Goal: Task Accomplishment & Management: Use online tool/utility

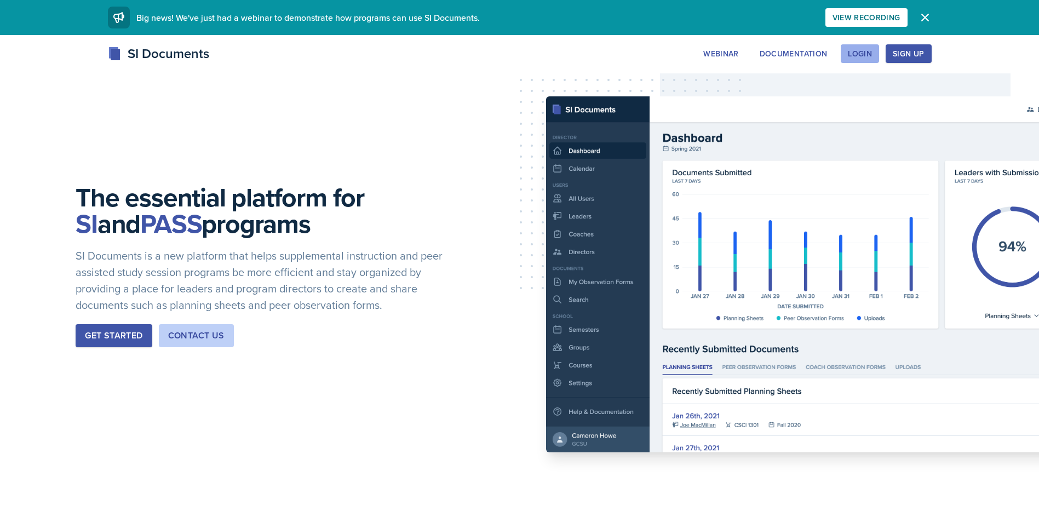
click at [846, 54] on button "Login" at bounding box center [860, 53] width 38 height 19
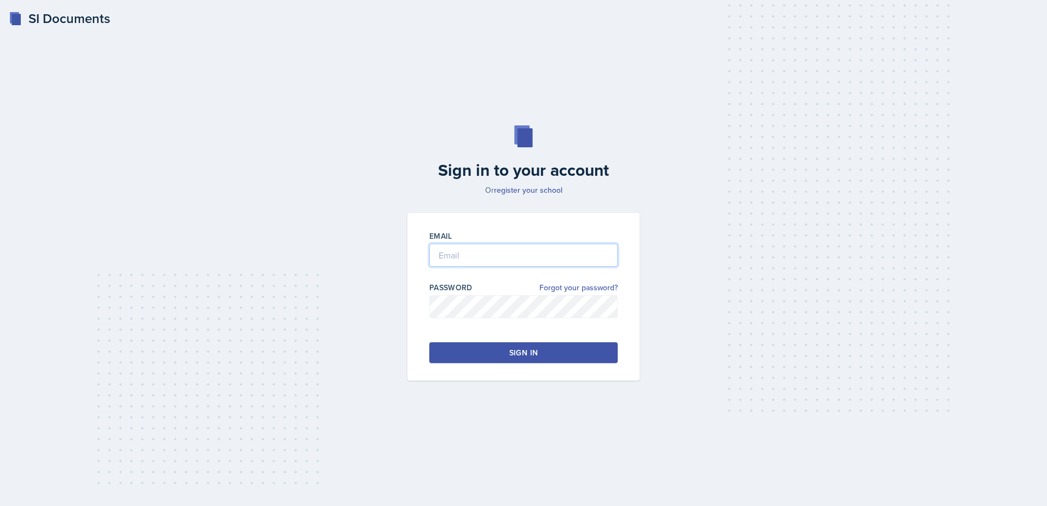
type input "[EMAIL_ADDRESS][DOMAIN_NAME]"
click at [540, 327] on div at bounding box center [523, 323] width 188 height 11
click at [500, 348] on button "Sign in" at bounding box center [523, 352] width 188 height 21
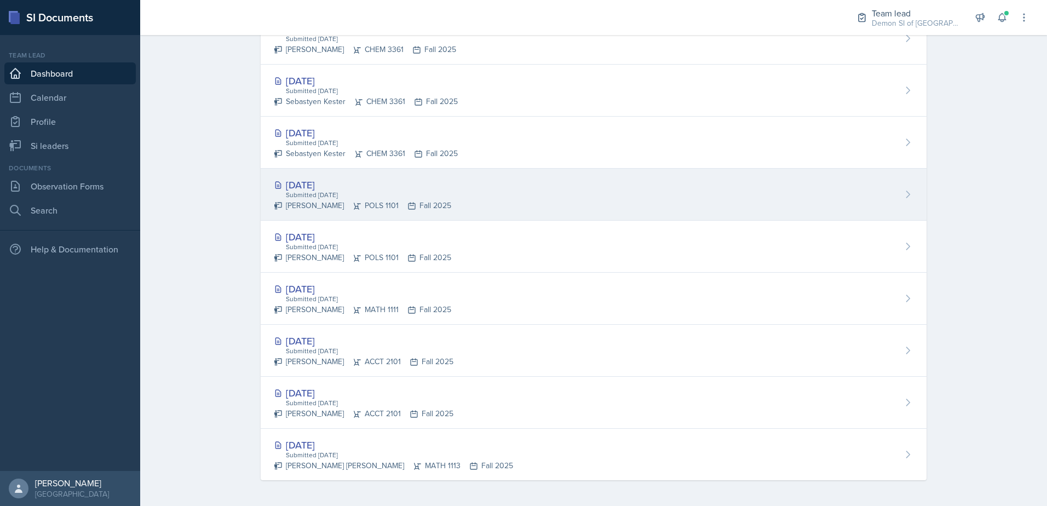
scroll to position [446, 0]
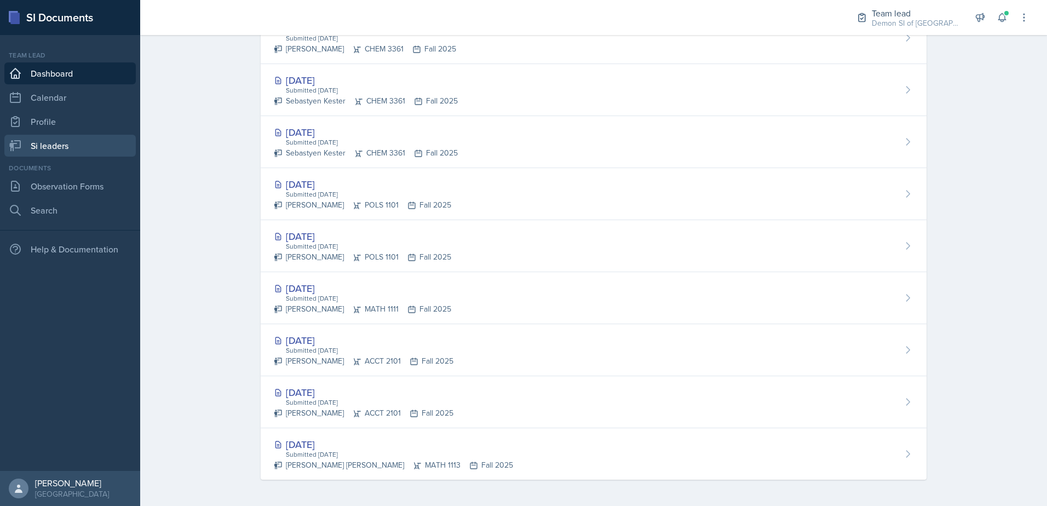
click at [48, 155] on link "Si leaders" at bounding box center [69, 146] width 131 height 22
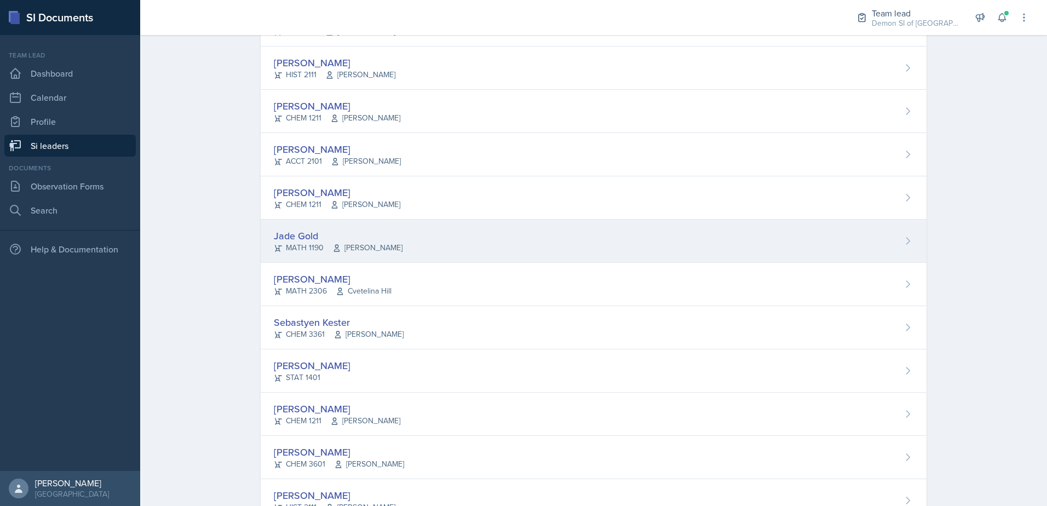
scroll to position [336, 0]
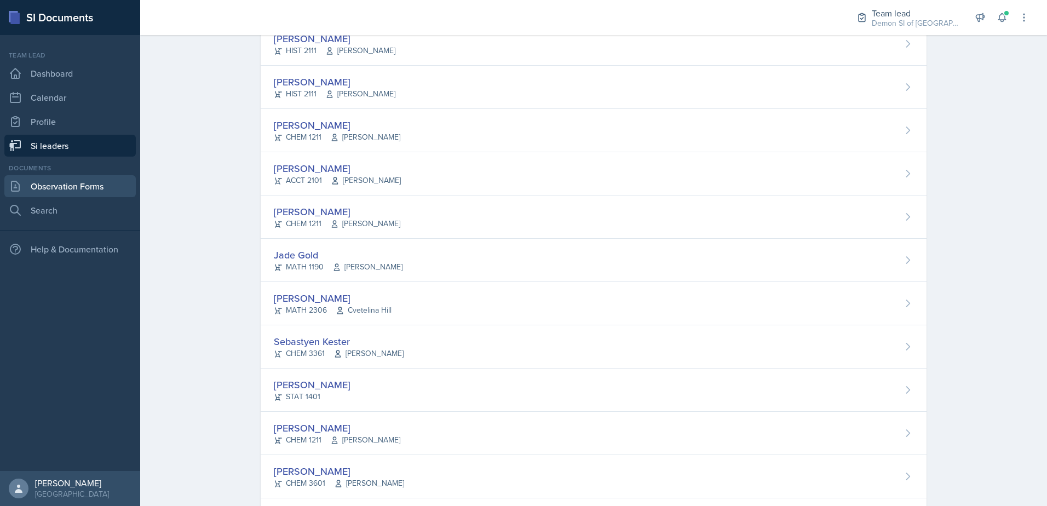
click at [66, 180] on link "Observation Forms" at bounding box center [69, 186] width 131 height 22
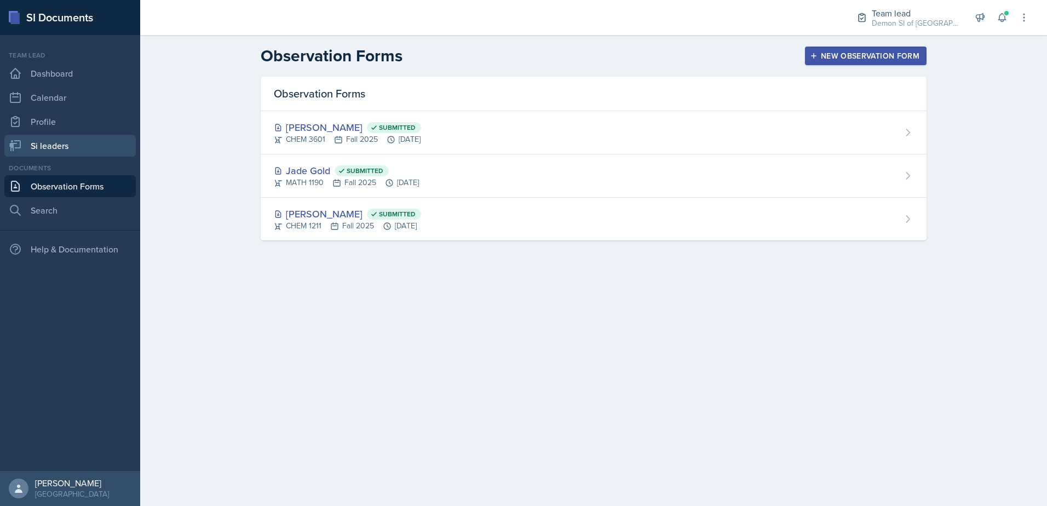
click at [73, 155] on link "Si leaders" at bounding box center [69, 146] width 131 height 22
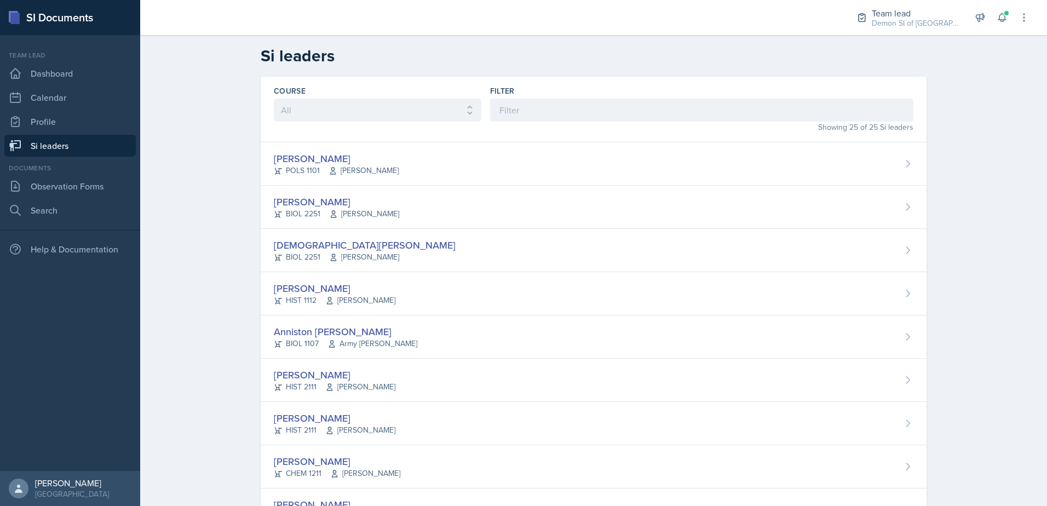
click at [907, 33] on div "Team lead Demon SI of Fleet Street / Fall 2025 Team lead Demon SI of [GEOGRAPHI…" at bounding box center [935, 17] width 188 height 35
click at [897, 12] on div "Team lead" at bounding box center [916, 13] width 88 height 13
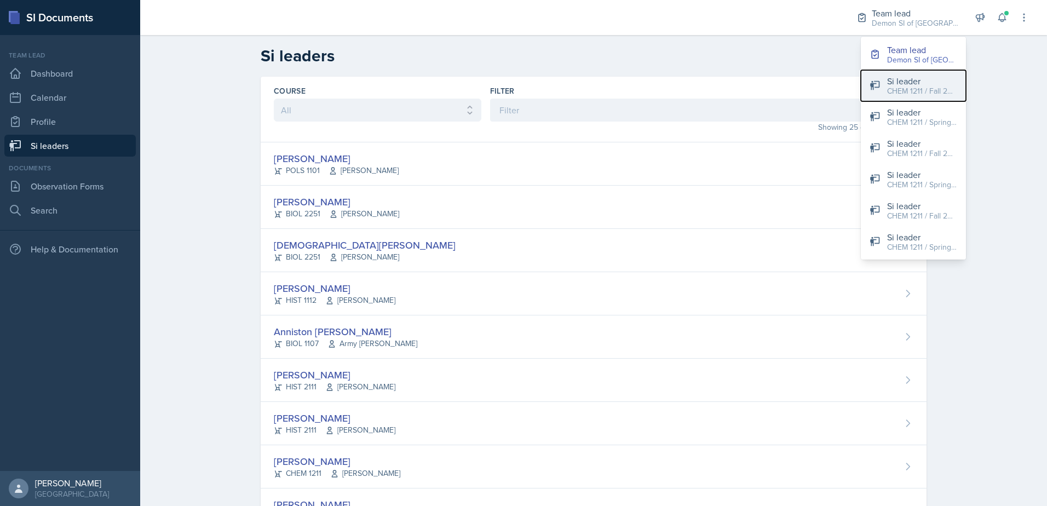
click at [954, 92] on div "CHEM 1211 / Fall 2025" at bounding box center [922, 91] width 70 height 12
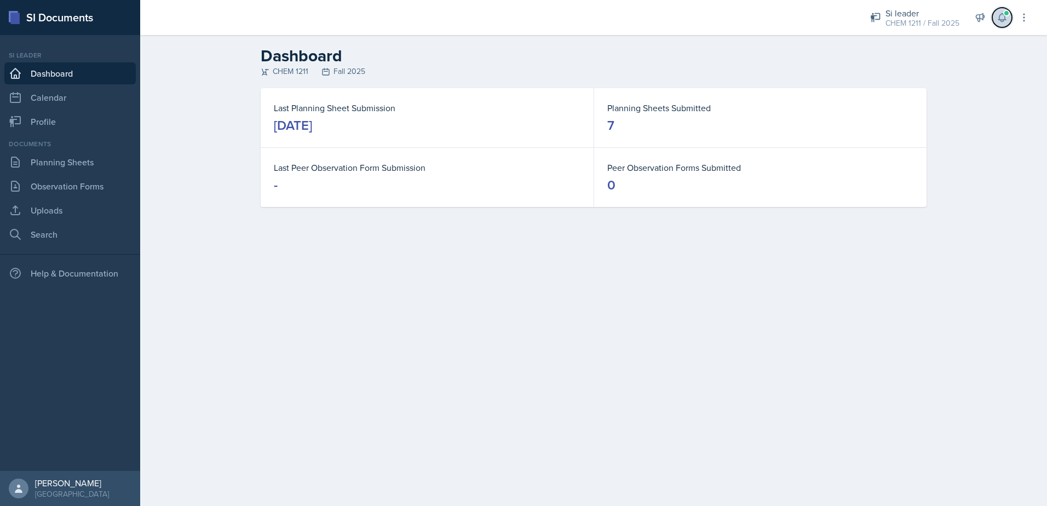
click at [999, 19] on icon at bounding box center [1001, 18] width 7 height 8
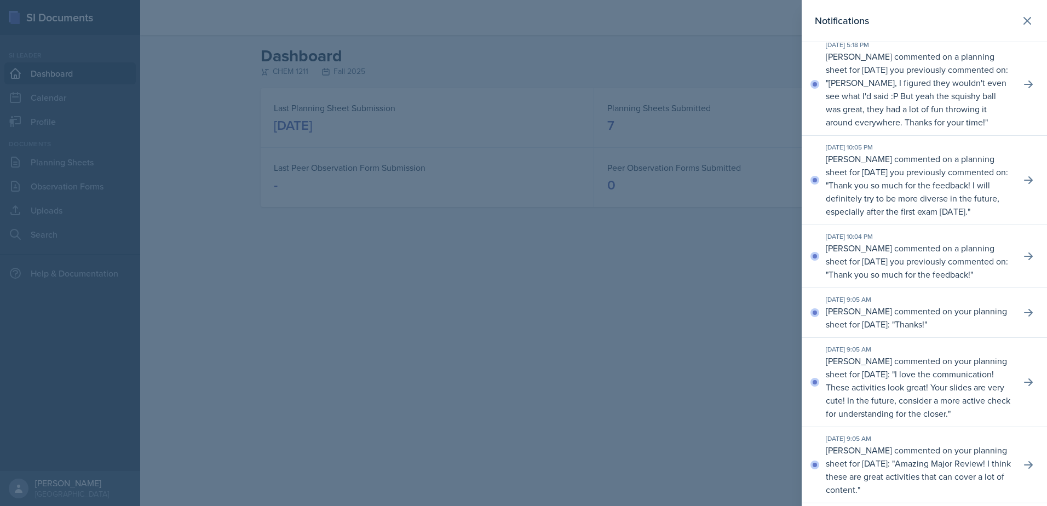
scroll to position [164, 0]
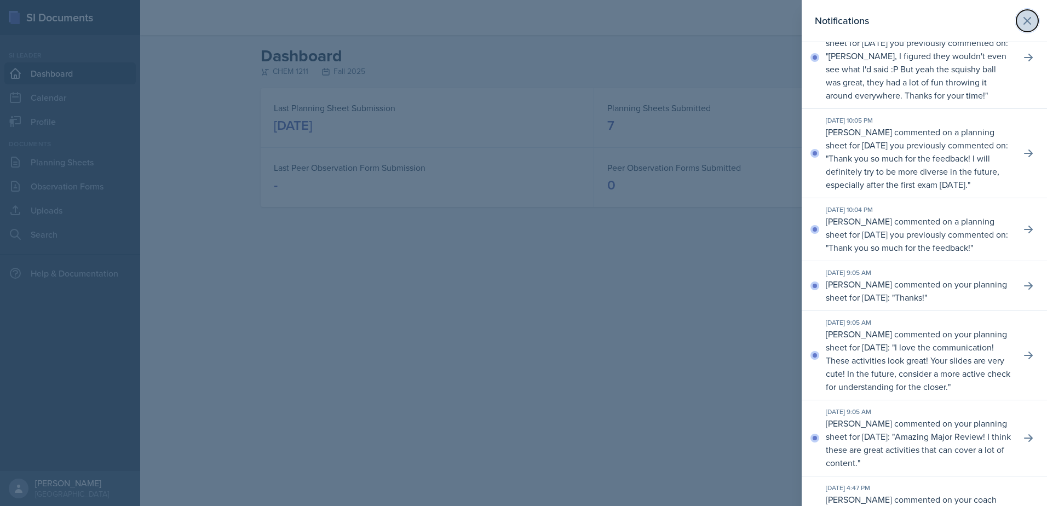
click at [1022, 24] on icon at bounding box center [1027, 20] width 13 height 13
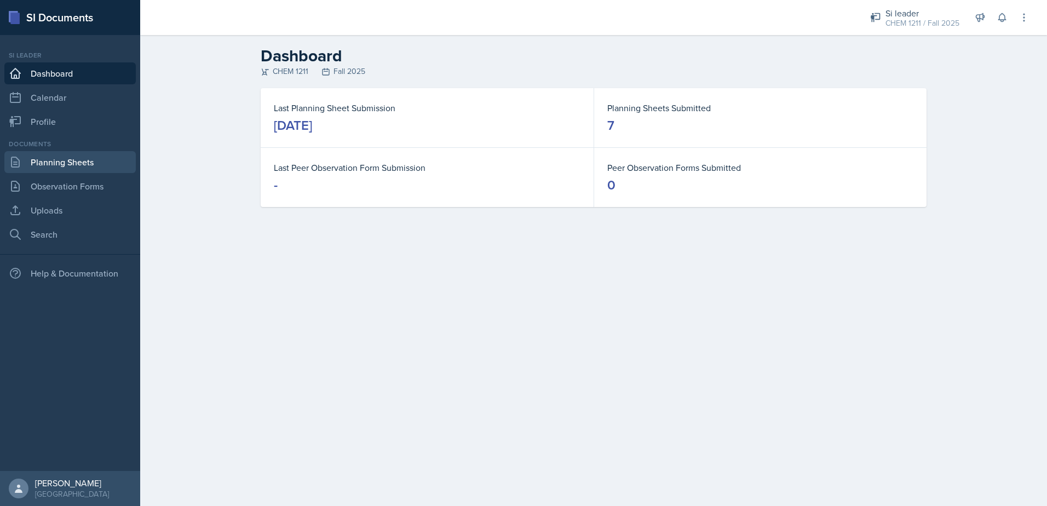
click at [122, 152] on link "Planning Sheets" at bounding box center [69, 162] width 131 height 22
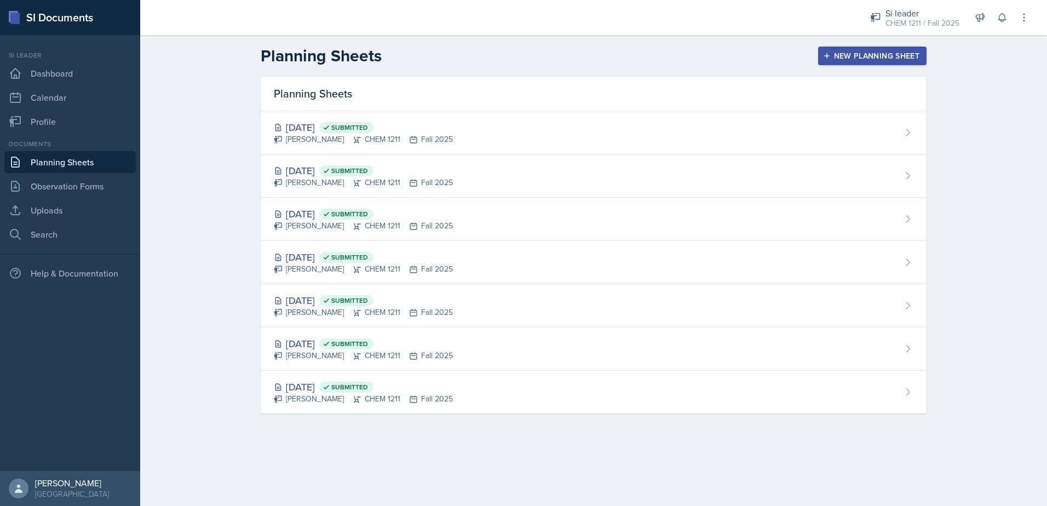
click at [843, 47] on button "New Planning Sheet" at bounding box center [872, 56] width 108 height 19
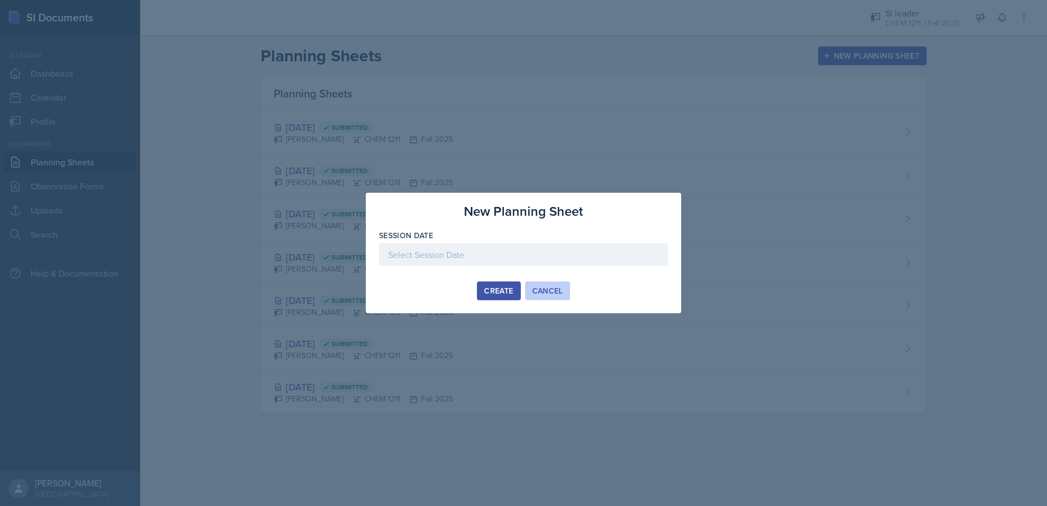
click at [536, 292] on div "Cancel" at bounding box center [547, 290] width 31 height 9
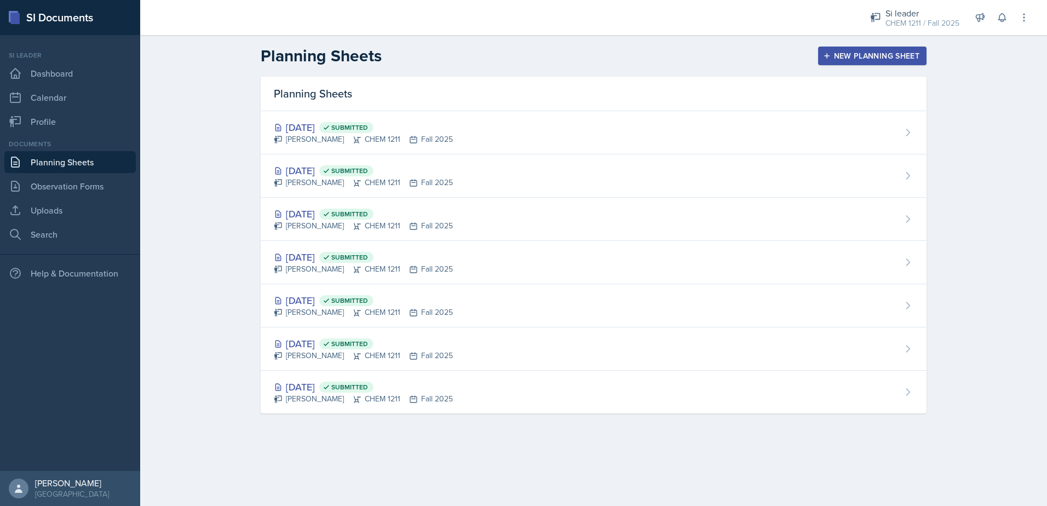
drag, startPoint x: 860, startPoint y: 56, endPoint x: 855, endPoint y: 59, distance: 5.6
click at [860, 56] on div "New Planning Sheet" at bounding box center [872, 55] width 94 height 9
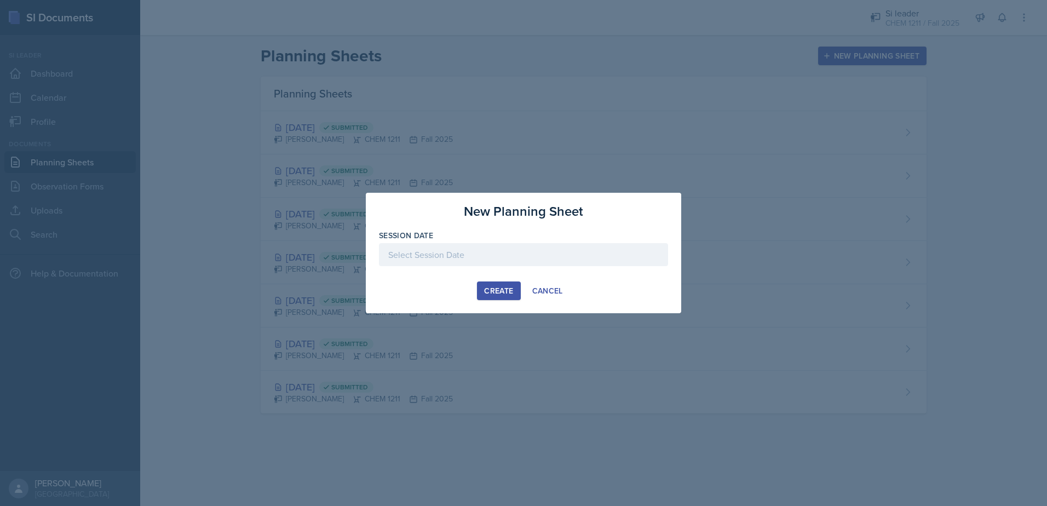
click at [486, 251] on div at bounding box center [523, 254] width 289 height 23
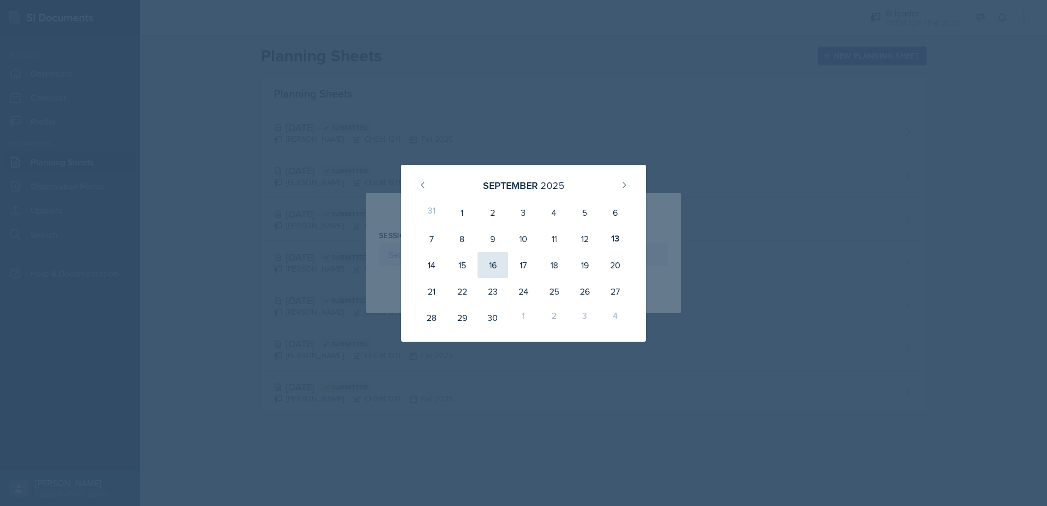
click at [482, 263] on div "16" at bounding box center [493, 265] width 31 height 26
type input "[DATE]"
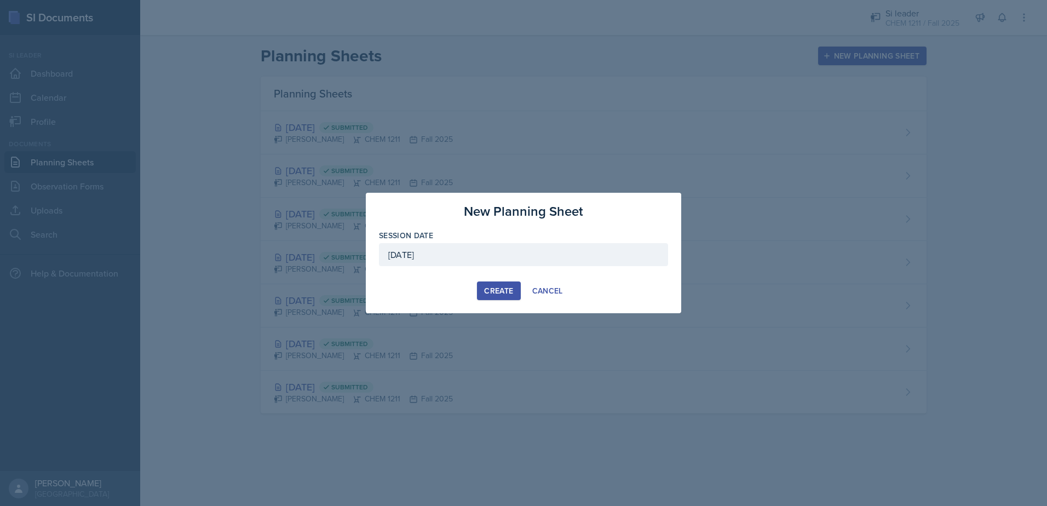
click at [507, 283] on button "Create" at bounding box center [498, 290] width 43 height 19
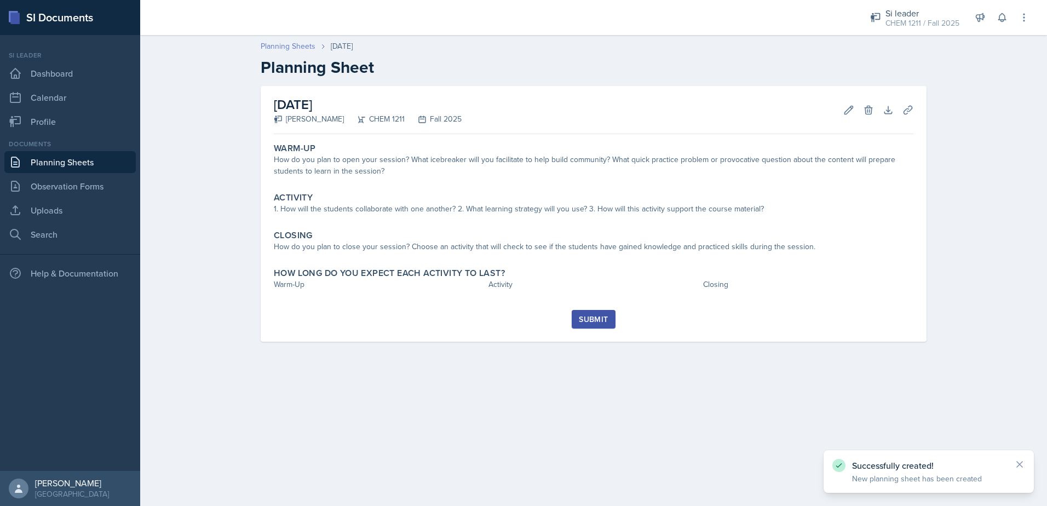
click at [285, 44] on link "Planning Sheets" at bounding box center [288, 47] width 55 height 12
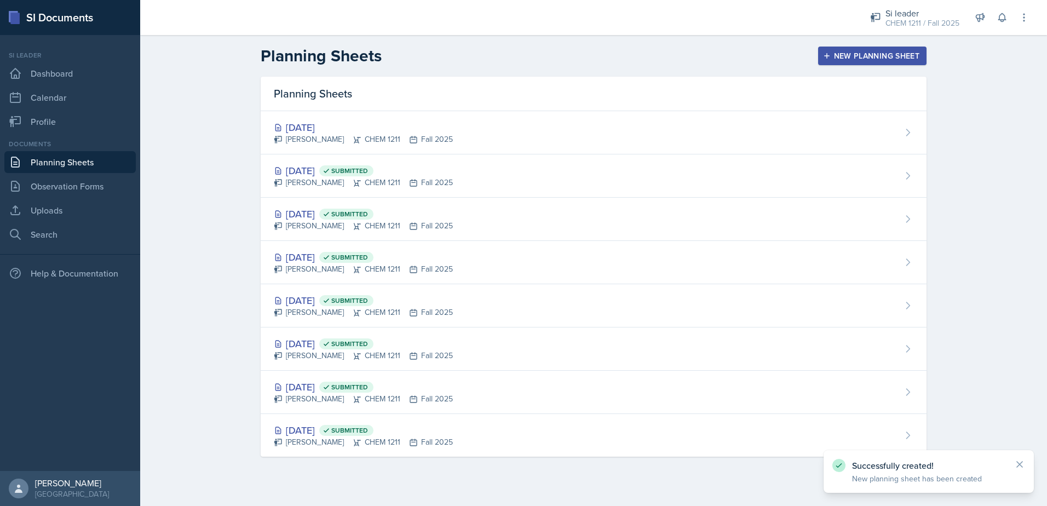
click at [902, 54] on div "New Planning Sheet" at bounding box center [872, 55] width 94 height 9
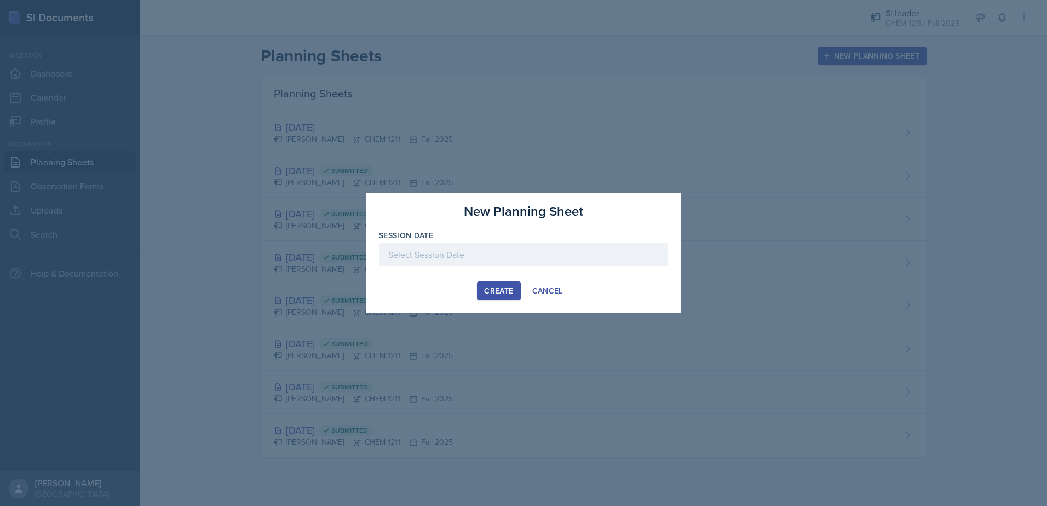
click at [518, 251] on div at bounding box center [523, 254] width 289 height 23
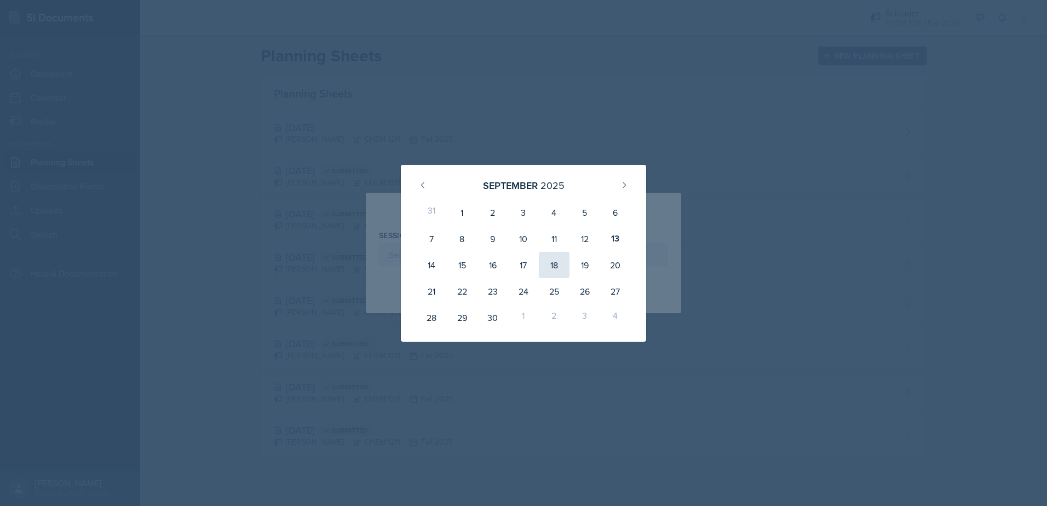
click at [557, 266] on div "18" at bounding box center [554, 265] width 31 height 26
type input "[DATE]"
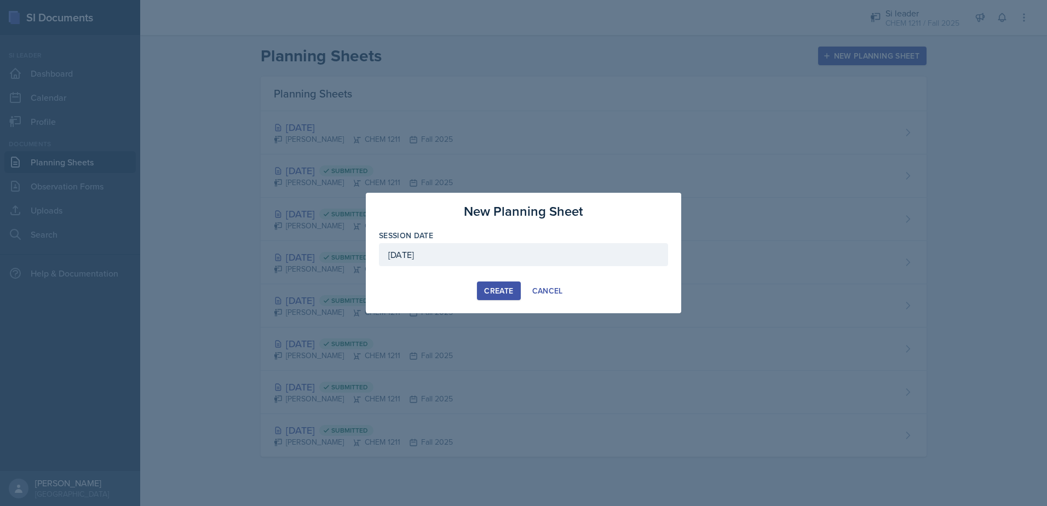
click at [501, 297] on button "Create" at bounding box center [498, 290] width 43 height 19
